Goal: Information Seeking & Learning: Find specific fact

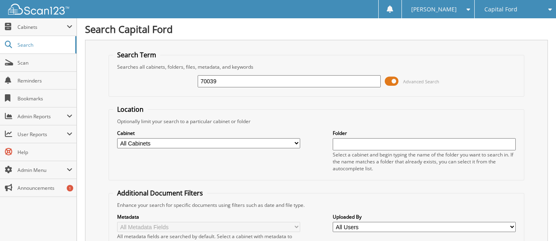
type input "70039"
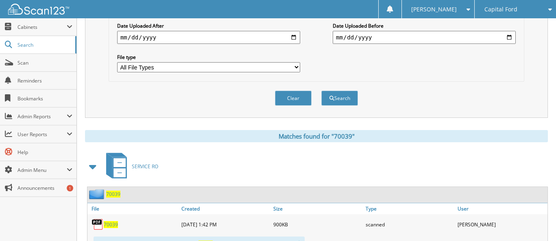
scroll to position [325, 0]
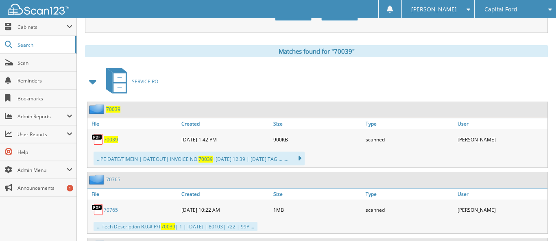
click at [516, 8] on span "Capital Ford" at bounding box center [500, 9] width 33 height 5
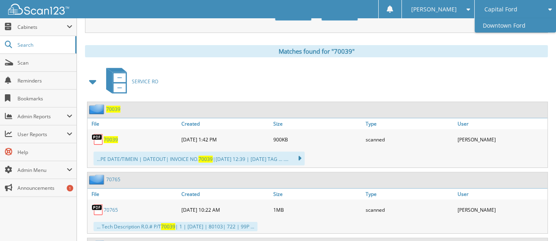
click at [506, 23] on link "Downtown Ford" at bounding box center [514, 25] width 81 height 14
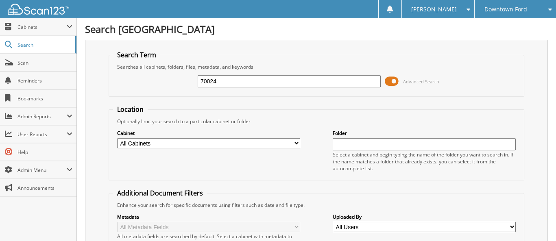
type input "70024"
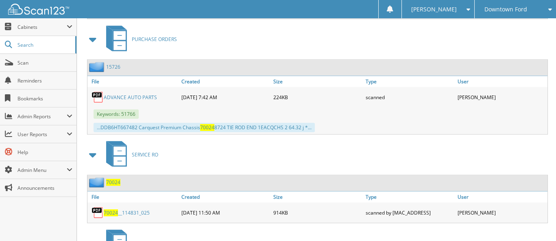
scroll to position [1030, 0]
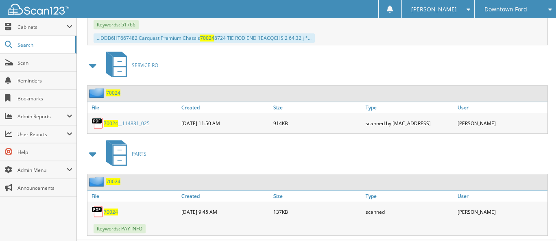
click at [112, 209] on span "70024" at bounding box center [111, 212] width 14 height 7
click at [24, 64] on span "Scan" at bounding box center [44, 62] width 55 height 7
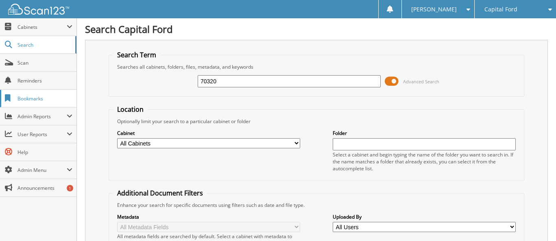
type input "70320"
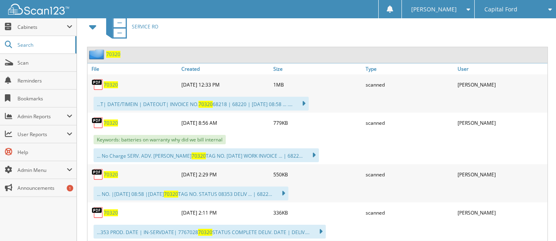
scroll to position [366, 0]
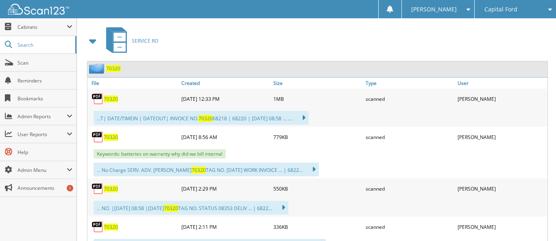
click at [113, 96] on span "70320" at bounding box center [111, 99] width 14 height 7
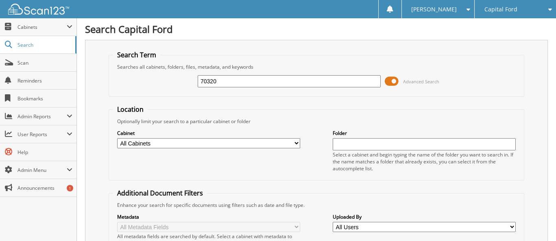
drag, startPoint x: 201, startPoint y: 80, endPoint x: 223, endPoint y: 82, distance: 21.7
click at [223, 82] on input "70320" at bounding box center [289, 81] width 183 height 12
type input "40191"
click at [495, 8] on span "Capital Ford" at bounding box center [500, 9] width 33 height 5
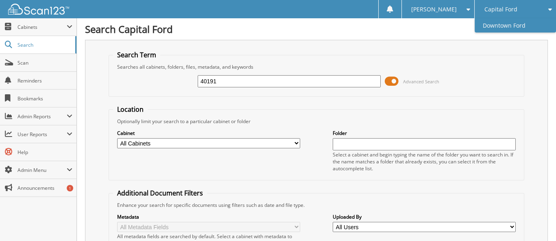
click at [502, 26] on link "Downtown Ford" at bounding box center [514, 25] width 81 height 14
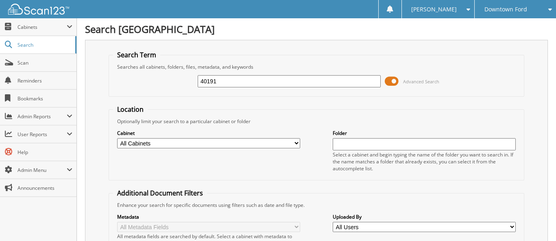
type input "40191"
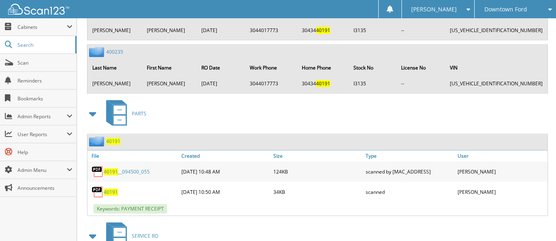
scroll to position [1464, 0]
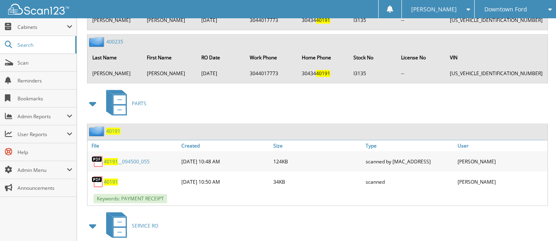
click at [109, 178] on span "40191" at bounding box center [111, 181] width 14 height 7
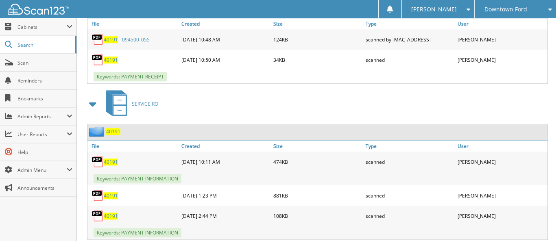
scroll to position [1545, 0]
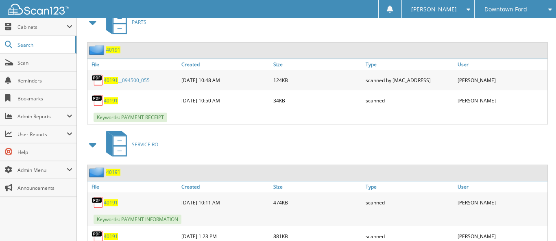
click at [128, 194] on div "40191" at bounding box center [133, 202] width 92 height 16
click at [112, 199] on span "40191" at bounding box center [111, 202] width 14 height 7
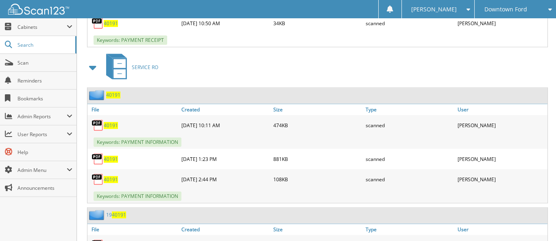
scroll to position [1626, 0]
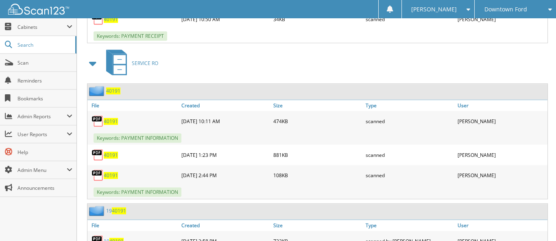
click at [123, 113] on div "40191" at bounding box center [133, 121] width 92 height 16
click at [114, 118] on span "40191" at bounding box center [111, 121] width 14 height 7
click at [111, 118] on span "40191" at bounding box center [111, 121] width 14 height 7
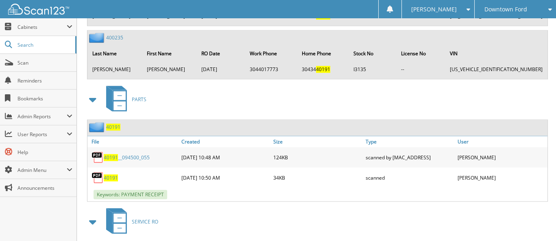
scroll to position [1464, 0]
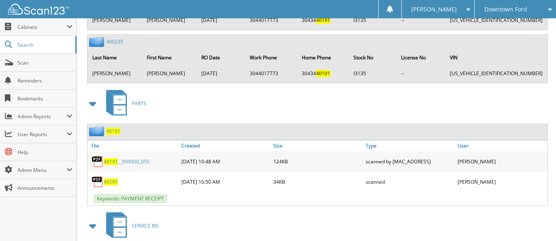
click at [108, 178] on span "40191" at bounding box center [111, 181] width 14 height 7
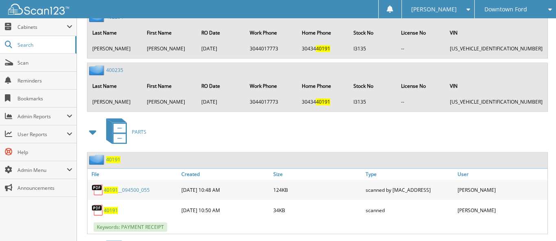
scroll to position [1423, 0]
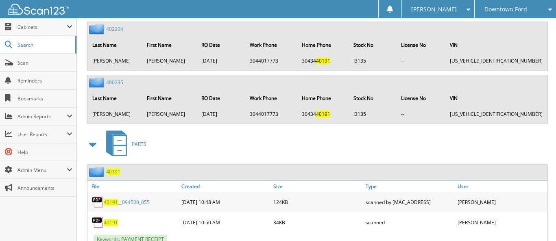
click at [108, 219] on span "40191" at bounding box center [111, 222] width 14 height 7
click at [113, 219] on span "40191" at bounding box center [111, 222] width 14 height 7
click at [109, 219] on span "40191" at bounding box center [111, 222] width 14 height 7
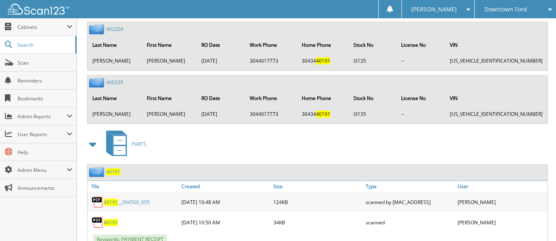
click at [111, 168] on span "40191" at bounding box center [113, 171] width 14 height 7
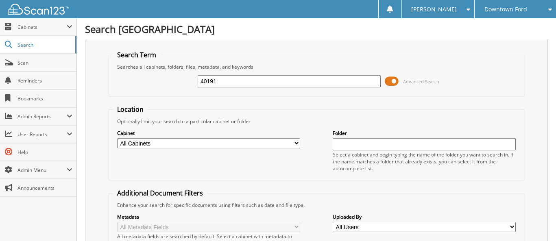
type input "40191"
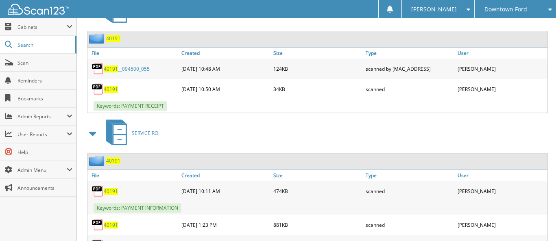
scroll to position [1504, 0]
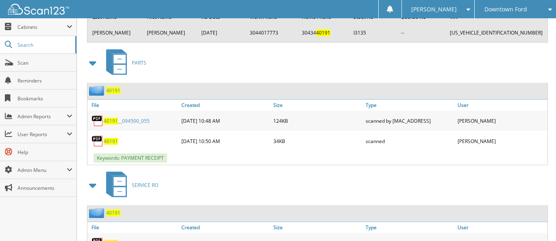
click at [113, 138] on span "40191" at bounding box center [111, 141] width 14 height 7
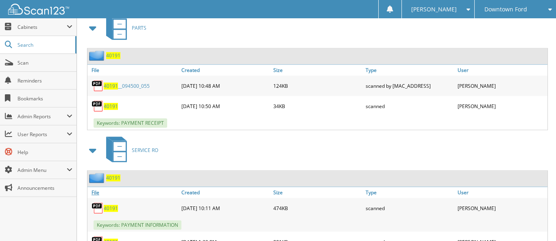
scroll to position [1626, 0]
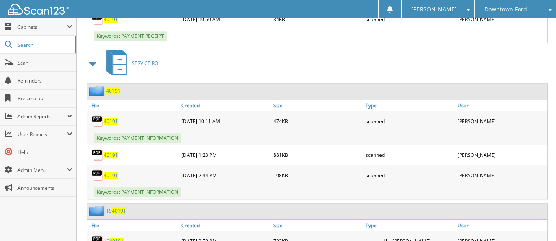
click at [110, 172] on span "40191" at bounding box center [111, 175] width 14 height 7
